Goal: Navigation & Orientation: Understand site structure

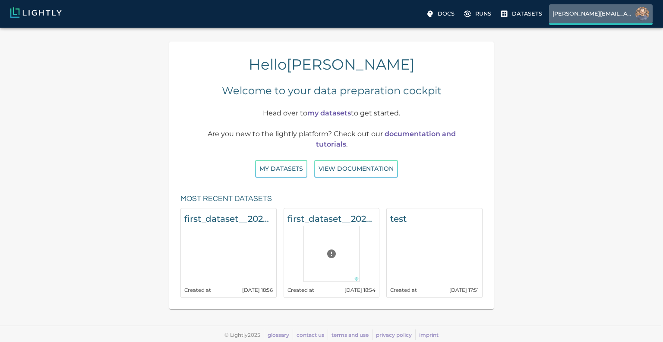
click at [635, 14] on label "[PERSON_NAME][EMAIL_ADDRESS]" at bounding box center [601, 14] width 104 height 21
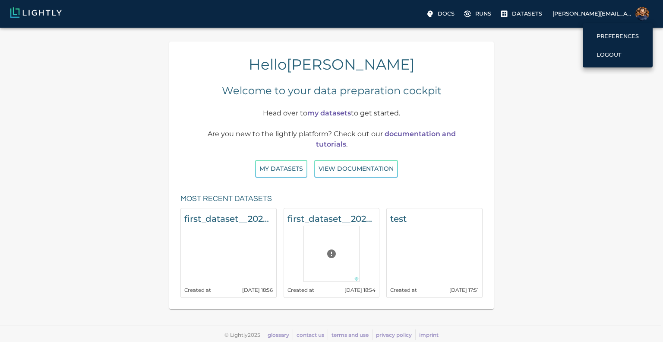
click at [527, 13] on div at bounding box center [331, 171] width 663 height 342
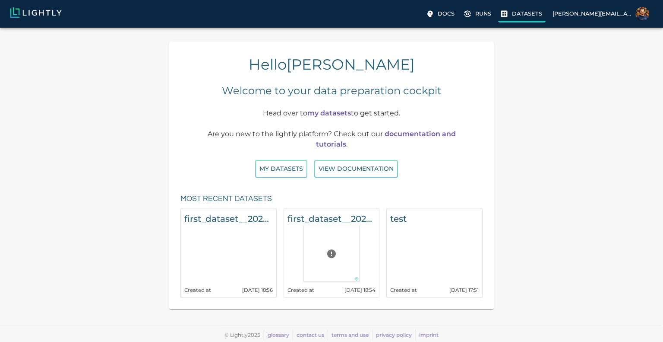
click at [535, 13] on p "Datasets" at bounding box center [527, 13] width 30 height 8
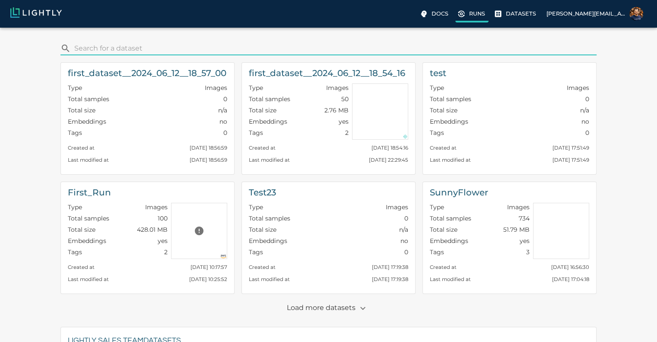
click at [485, 13] on p "Runs" at bounding box center [477, 13] width 16 height 8
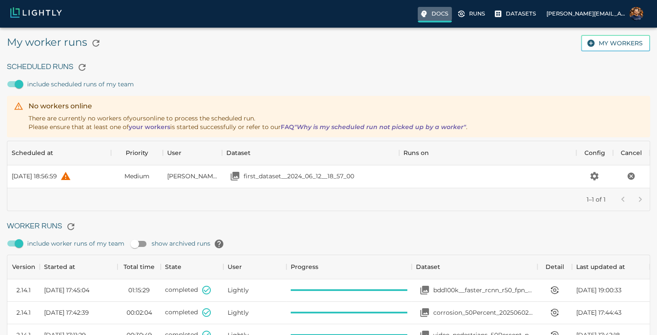
click at [447, 16] on p "Docs" at bounding box center [439, 13] width 17 height 8
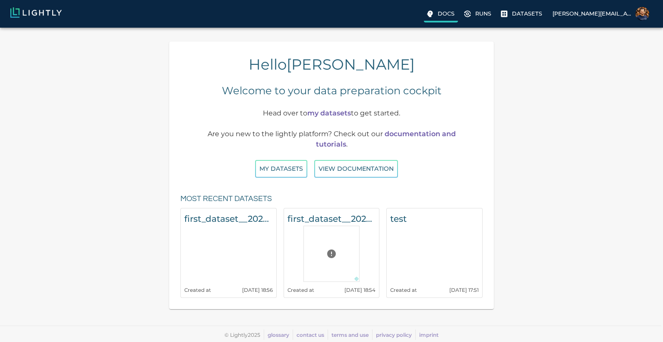
click at [455, 14] on p "Docs" at bounding box center [446, 13] width 17 height 8
